Goal: Task Accomplishment & Management: Use online tool/utility

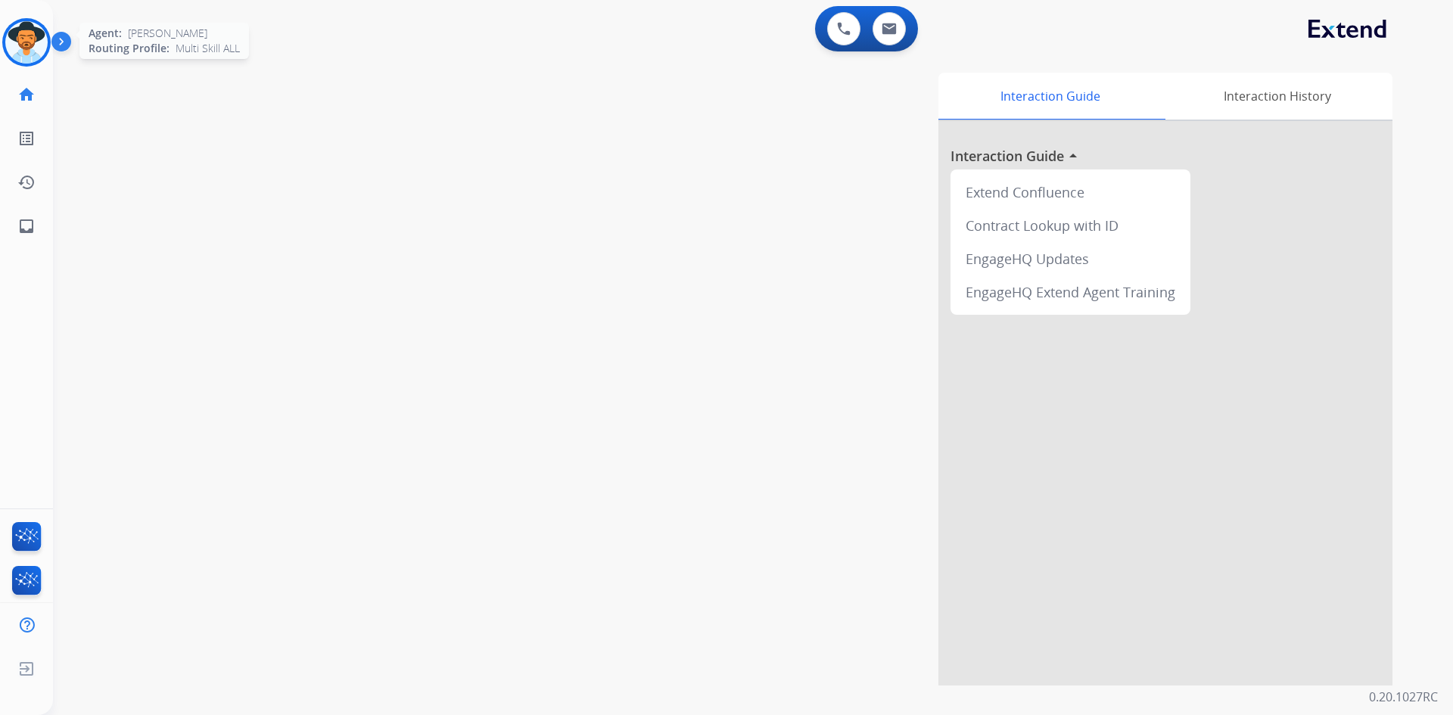
click at [18, 37] on img at bounding box center [26, 42] width 42 height 42
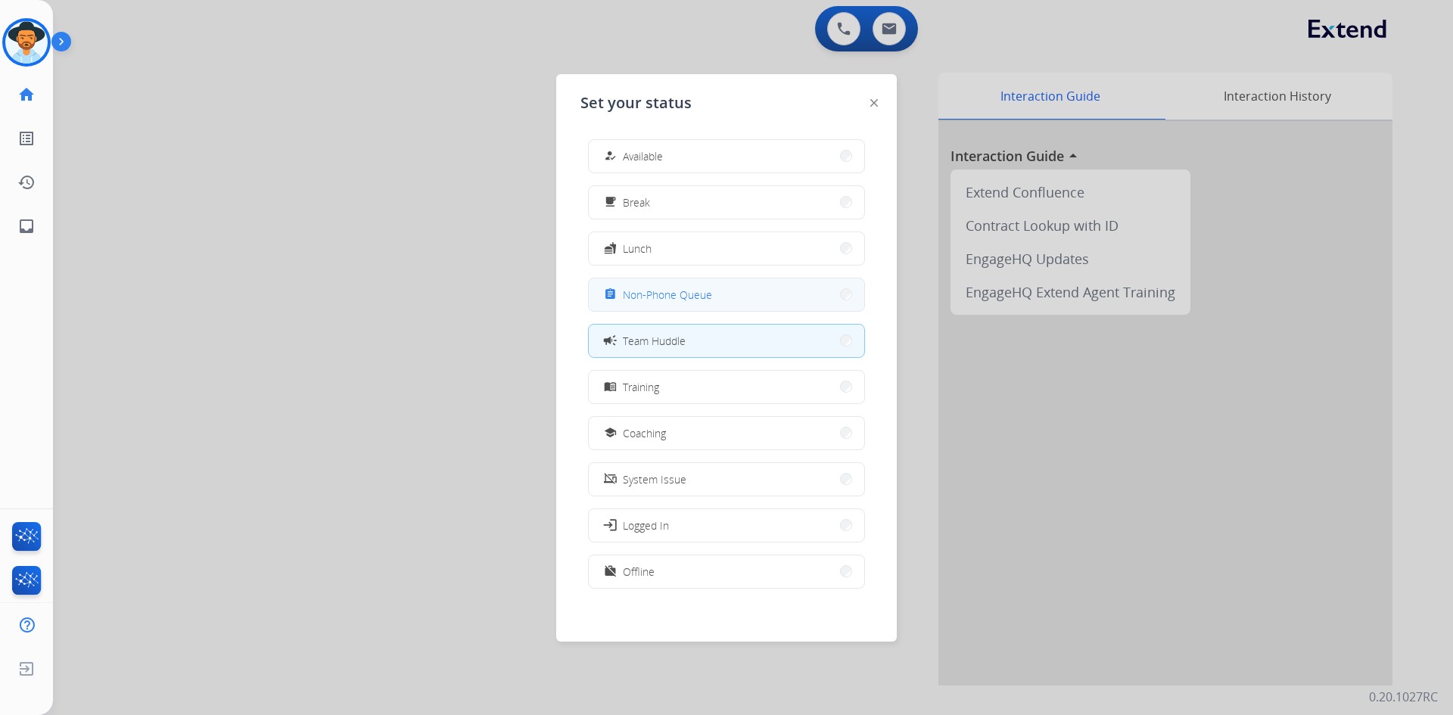
click at [702, 288] on span "Non-Phone Queue" at bounding box center [667, 295] width 89 height 16
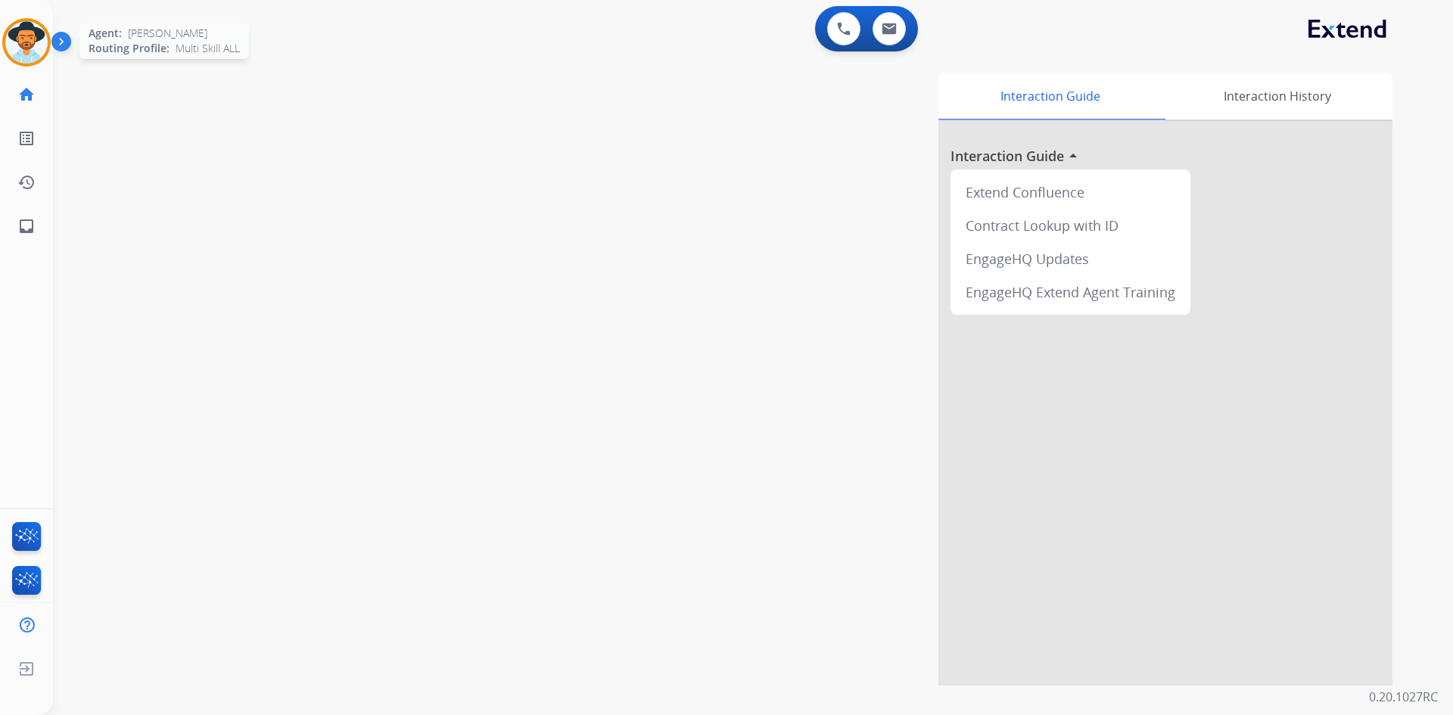
click at [29, 34] on img at bounding box center [26, 42] width 42 height 42
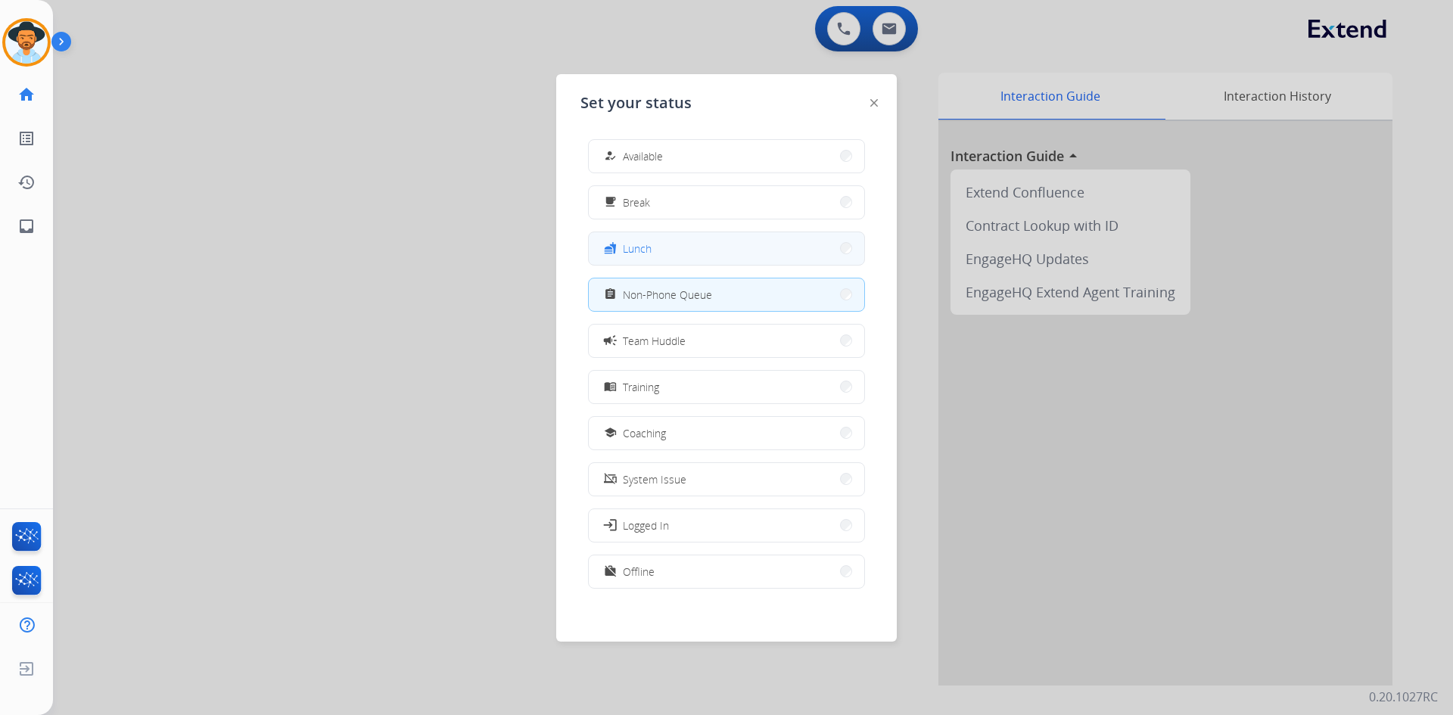
click at [667, 238] on button "fastfood Lunch" at bounding box center [726, 248] width 275 height 33
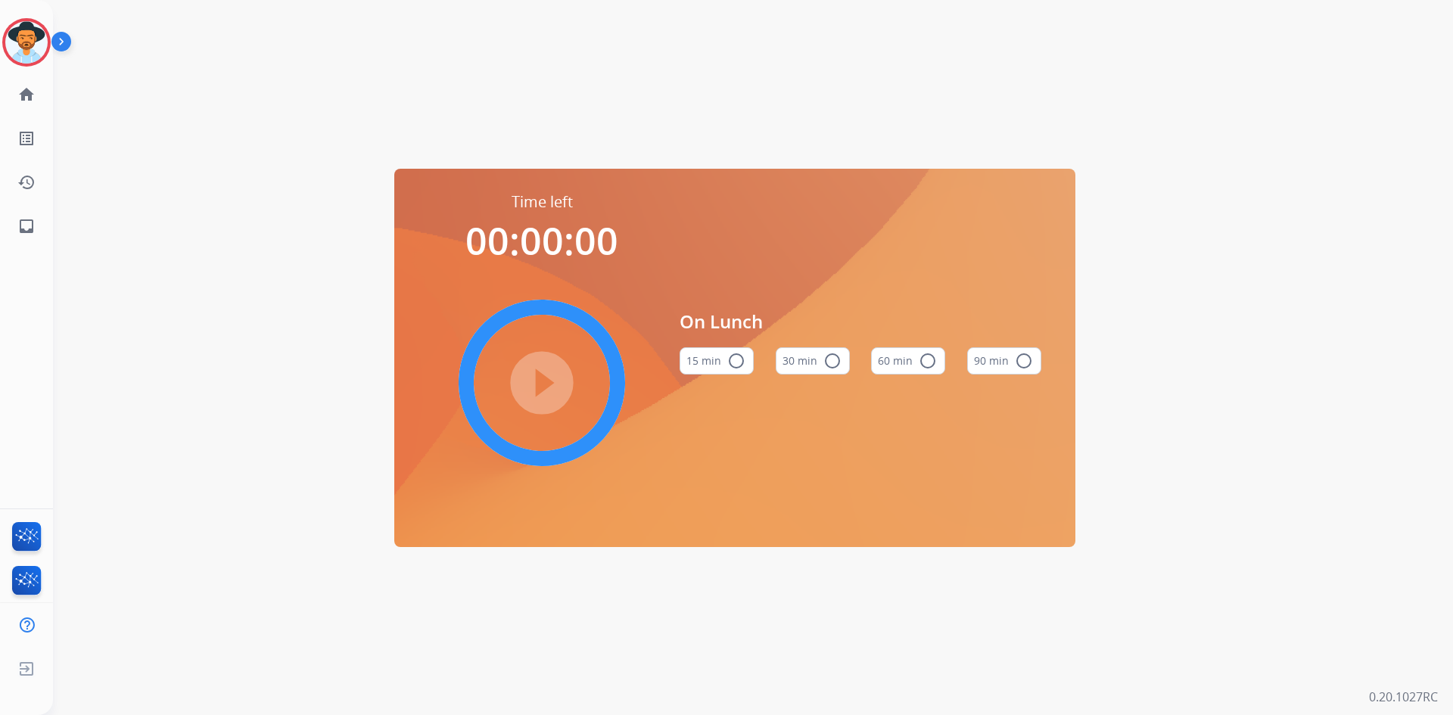
click at [928, 360] on mat-icon "radio_button_unchecked" at bounding box center [928, 361] width 18 height 18
click at [546, 392] on mat-icon "play_circle_filled" at bounding box center [542, 383] width 18 height 18
